Goal: Navigation & Orientation: Find specific page/section

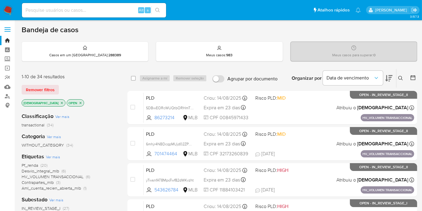
click at [14, 11] on nav "Pausado Ver notificaciones Alt s Atalhos rápidos Presiona las siguientes teclas…" at bounding box center [211, 10] width 422 height 20
click at [13, 11] on img at bounding box center [8, 10] width 10 height 10
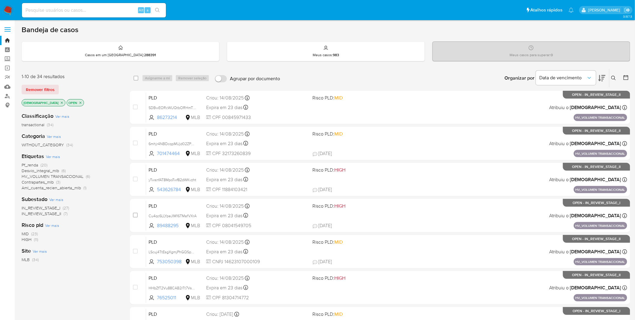
click at [60, 101] on icon "close-filter" at bounding box center [62, 103] width 4 height 4
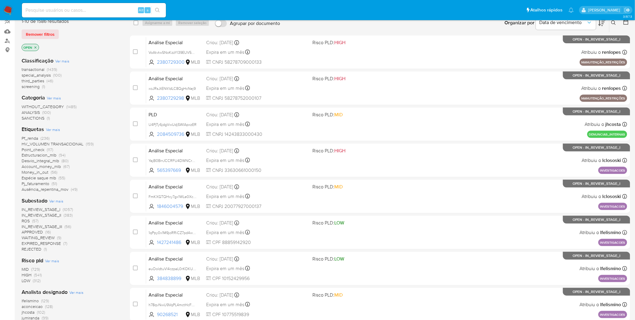
scroll to position [67, 0]
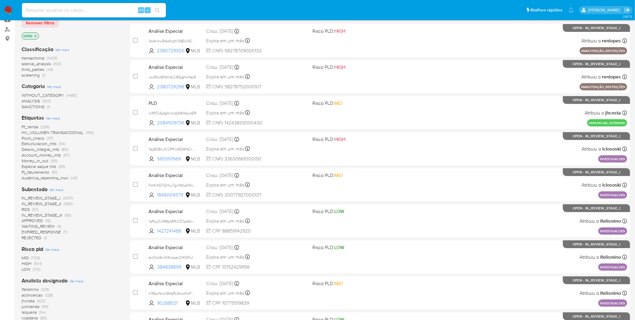
click at [78, 210] on div "Classificação Ver mais transactional (1439) special_analysis (100) third_partie…" at bounding box center [71, 202] width 99 height 323
click at [76, 210] on span "Ver mais" at bounding box center [76, 280] width 14 height 5
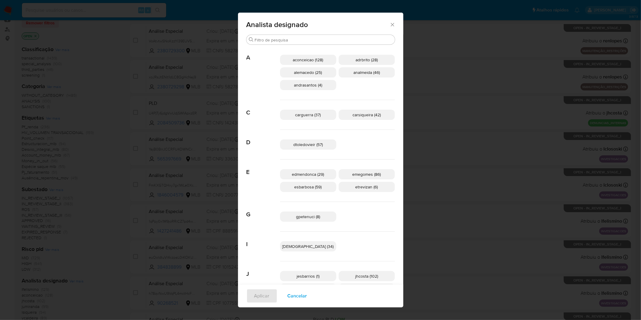
click at [304, 210] on span "Cancelar" at bounding box center [297, 295] width 20 height 13
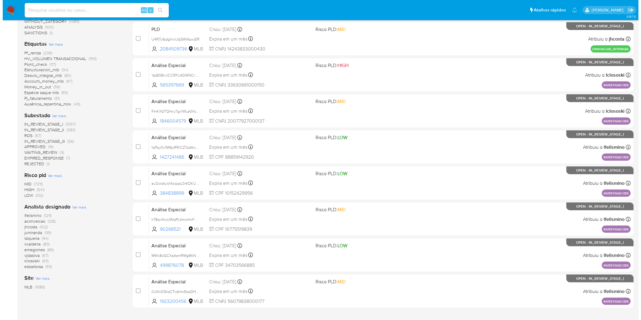
scroll to position [154, 0]
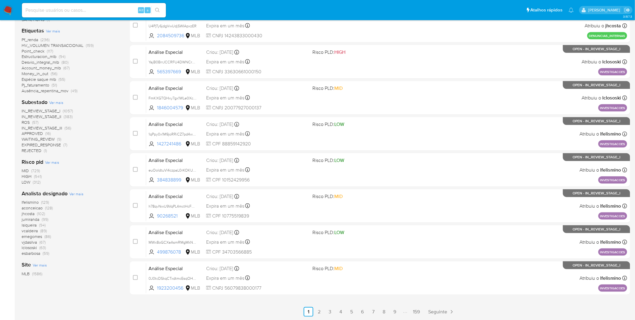
click at [77, 196] on div "Analista designado Ver mais lfelismino (129) aconceicao (128) jhcosta (102) jum…" at bounding box center [71, 223] width 99 height 66
click at [77, 195] on span "Ver mais" at bounding box center [76, 193] width 14 height 5
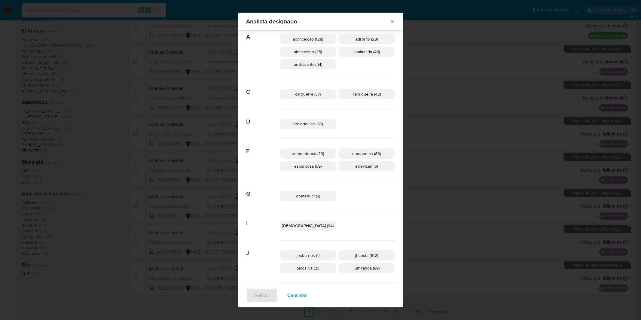
scroll to position [16, 0]
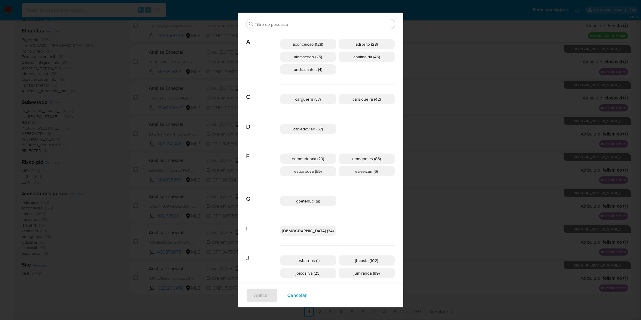
click at [307, 210] on span "Cancelar" at bounding box center [297, 295] width 20 height 13
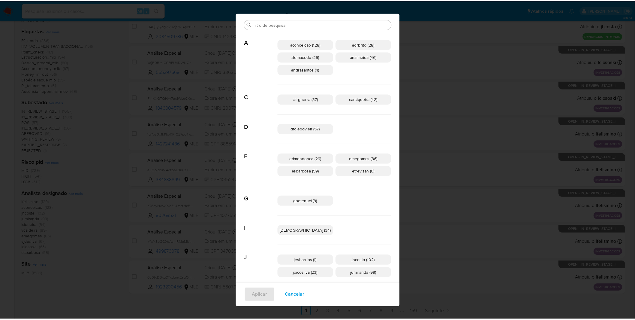
scroll to position [0, 0]
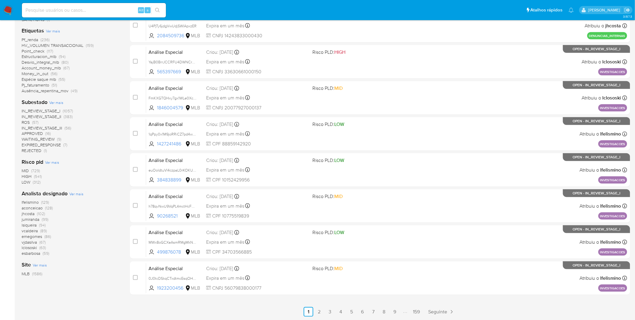
click at [12, 10] on img at bounding box center [8, 10] width 10 height 10
